Goal: Task Accomplishment & Management: Use online tool/utility

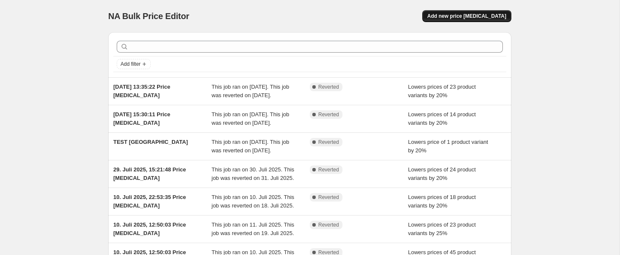
click at [454, 15] on span "Add new price [MEDICAL_DATA]" at bounding box center [466, 16] width 79 height 7
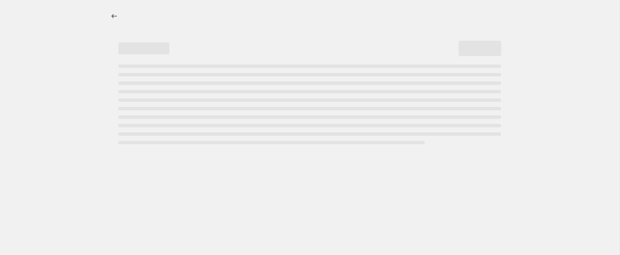
select select "percentage"
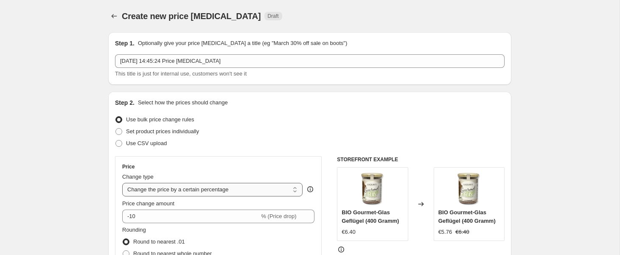
scroll to position [20, 0]
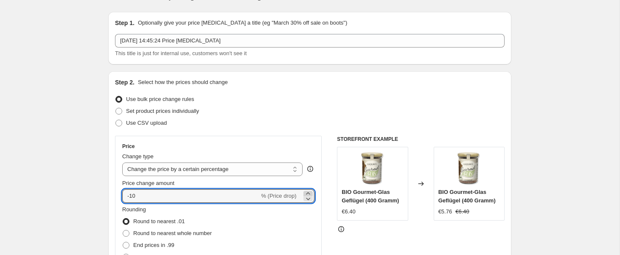
click at [307, 192] on icon at bounding box center [308, 193] width 4 height 2
click at [307, 198] on icon at bounding box center [308, 198] width 8 height 8
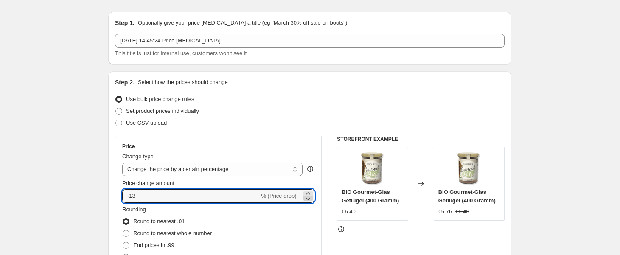
click at [307, 198] on icon at bounding box center [308, 198] width 8 height 8
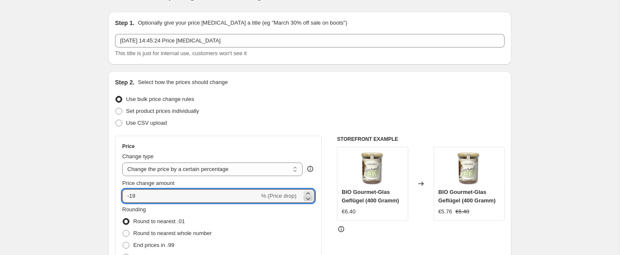
click at [307, 198] on icon at bounding box center [308, 198] width 8 height 8
type input "-20"
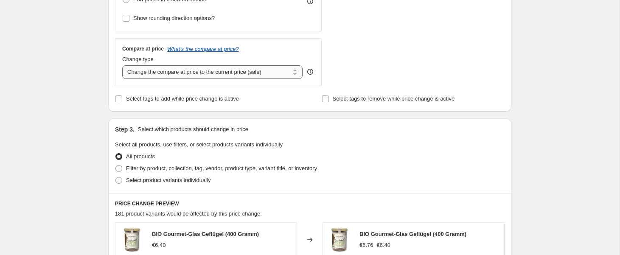
scroll to position [293, 0]
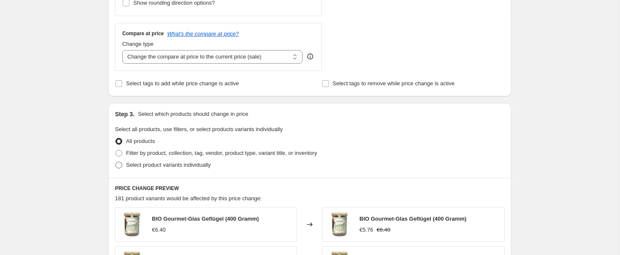
click at [185, 167] on span "Select product variants individually" at bounding box center [168, 165] width 84 height 6
click at [116, 162] on input "Select product variants individually" at bounding box center [115, 162] width 0 height 0
radio input "true"
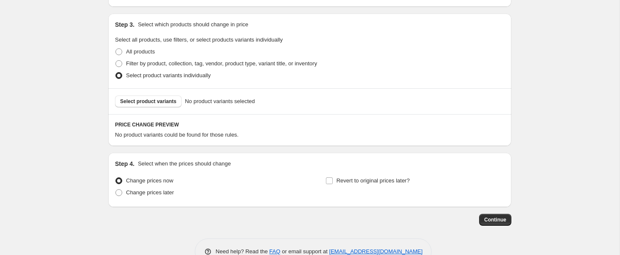
scroll to position [383, 0]
click at [159, 99] on span "Select product variants" at bounding box center [148, 101] width 56 height 7
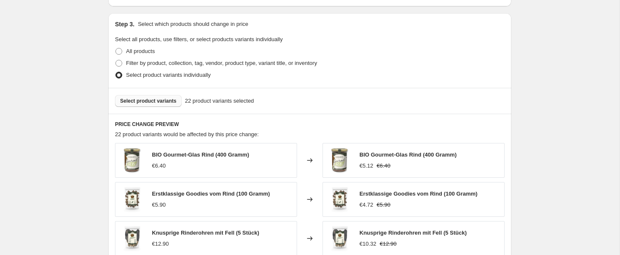
scroll to position [619, 0]
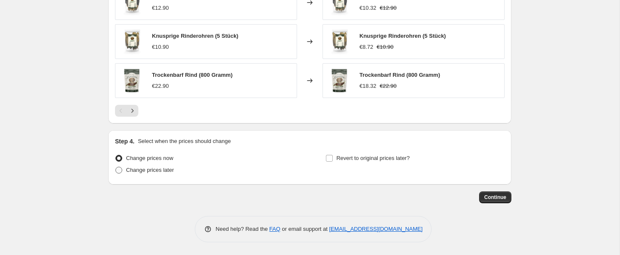
click at [154, 170] on span "Change prices later" at bounding box center [150, 170] width 48 height 6
click at [116, 167] on input "Change prices later" at bounding box center [115, 167] width 0 height 0
radio input "true"
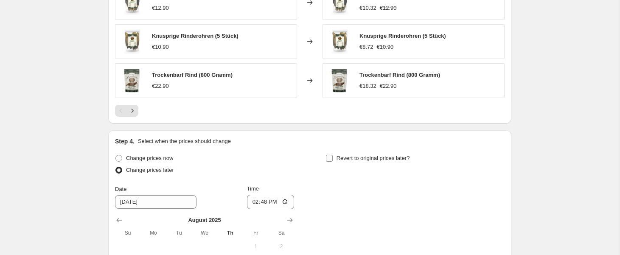
click at [355, 156] on span "Revert to original prices later?" at bounding box center [372, 158] width 73 height 6
click at [332, 156] on input "Revert to original prices later?" at bounding box center [329, 158] width 7 height 7
checkbox input "true"
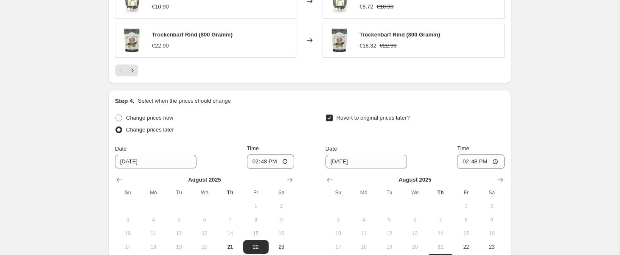
scroll to position [682, 0]
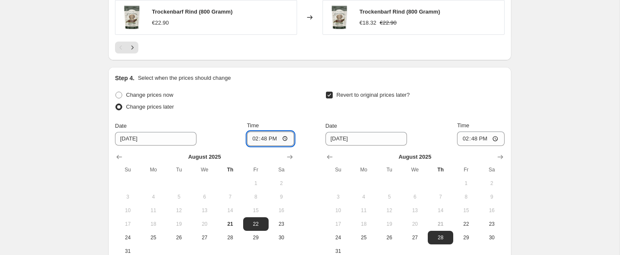
click at [263, 139] on input "14:48" at bounding box center [270, 138] width 47 height 14
type input "00:00"
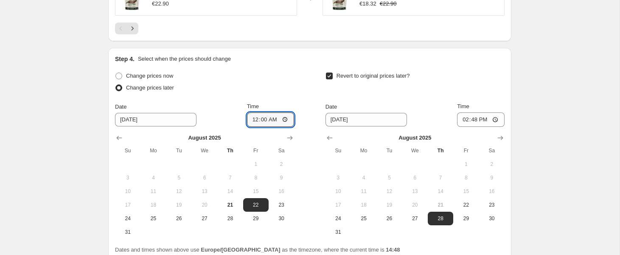
scroll to position [703, 0]
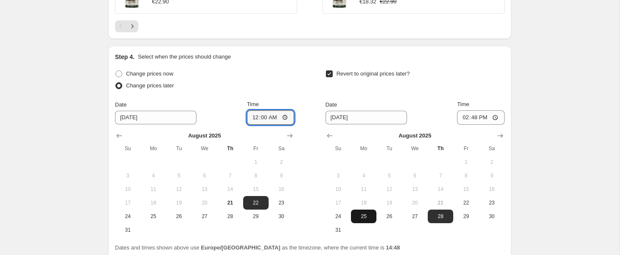
click at [365, 215] on span "25" at bounding box center [363, 216] width 19 height 7
type input "8/25/2025"
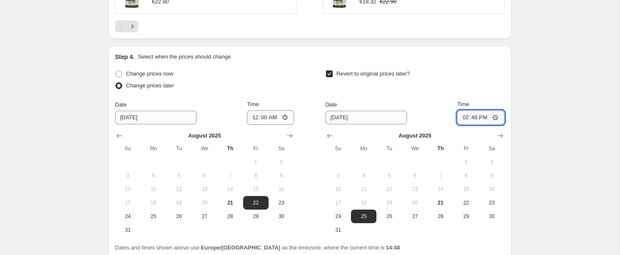
click at [472, 120] on input "14:48" at bounding box center [480, 117] width 47 height 14
type input "00:00"
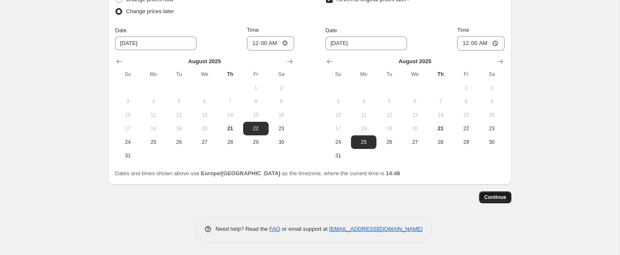
click at [494, 199] on span "Continue" at bounding box center [495, 197] width 22 height 7
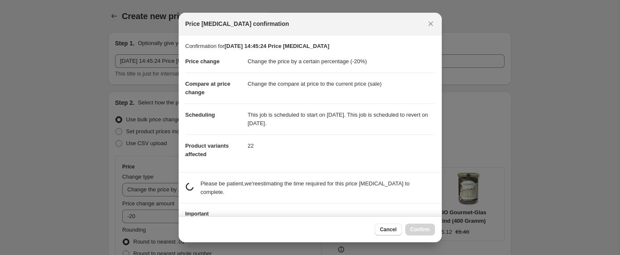
scroll to position [0, 0]
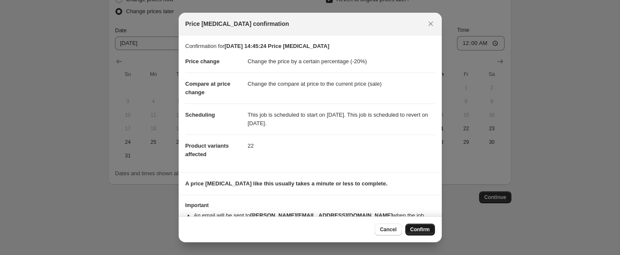
click at [426, 228] on span "Confirm" at bounding box center [420, 229] width 20 height 7
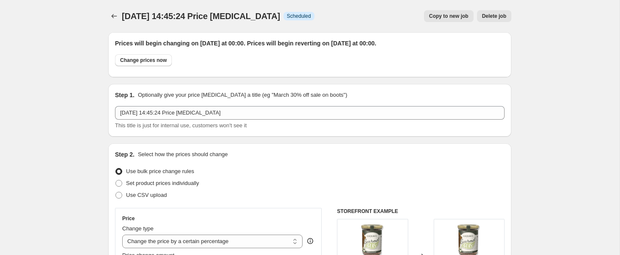
scroll to position [777, 0]
